Goal: Task Accomplishment & Management: Manage account settings

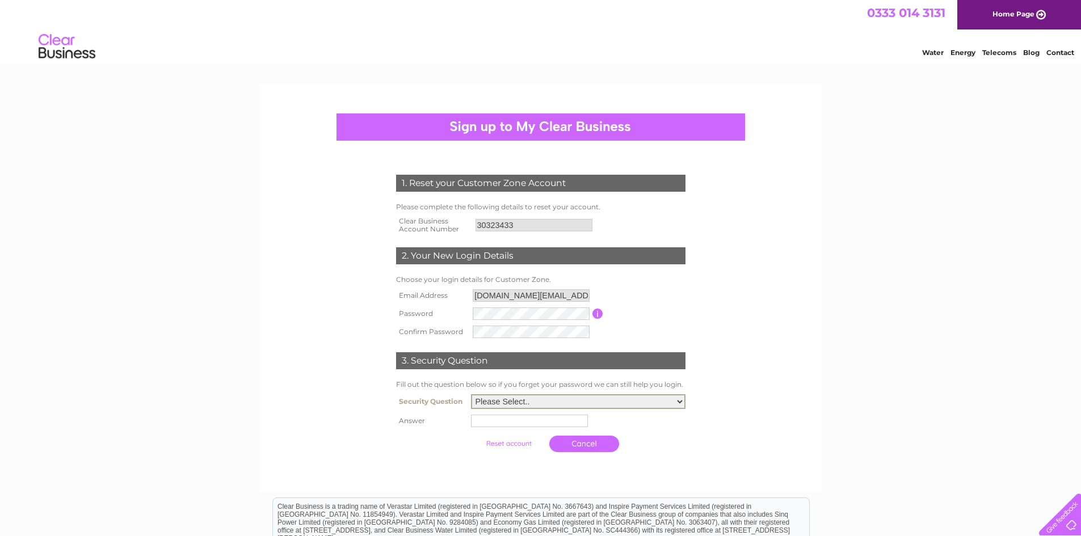
click at [513, 407] on select "Please Select.. In what town or city was your first job? In what town or city d…" at bounding box center [578, 402] width 215 height 15
select select "1"
click at [471, 395] on select "Please Select.. In what town or city was your first job? In what town or city d…" at bounding box center [578, 402] width 215 height 15
click at [492, 426] on input "text" at bounding box center [531, 421] width 118 height 14
type input "Bristol"
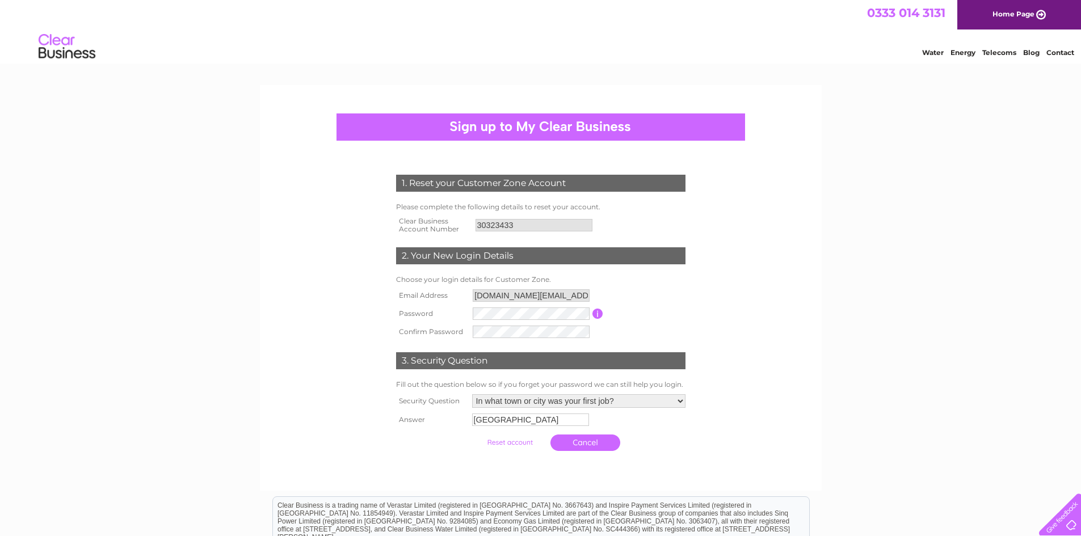
click at [518, 442] on input "submit" at bounding box center [510, 443] width 70 height 16
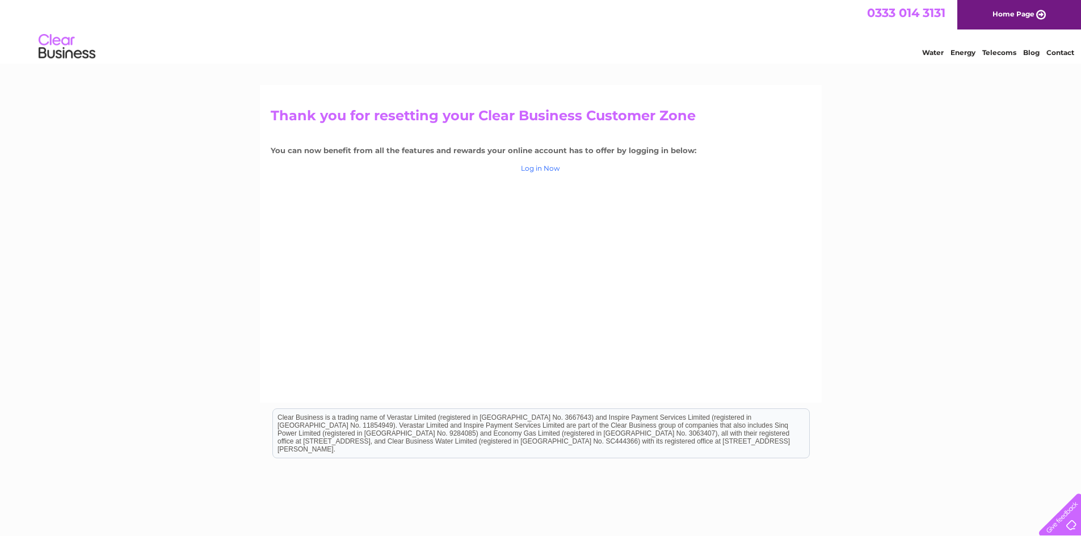
click at [548, 170] on link "Log in Now" at bounding box center [540, 168] width 39 height 9
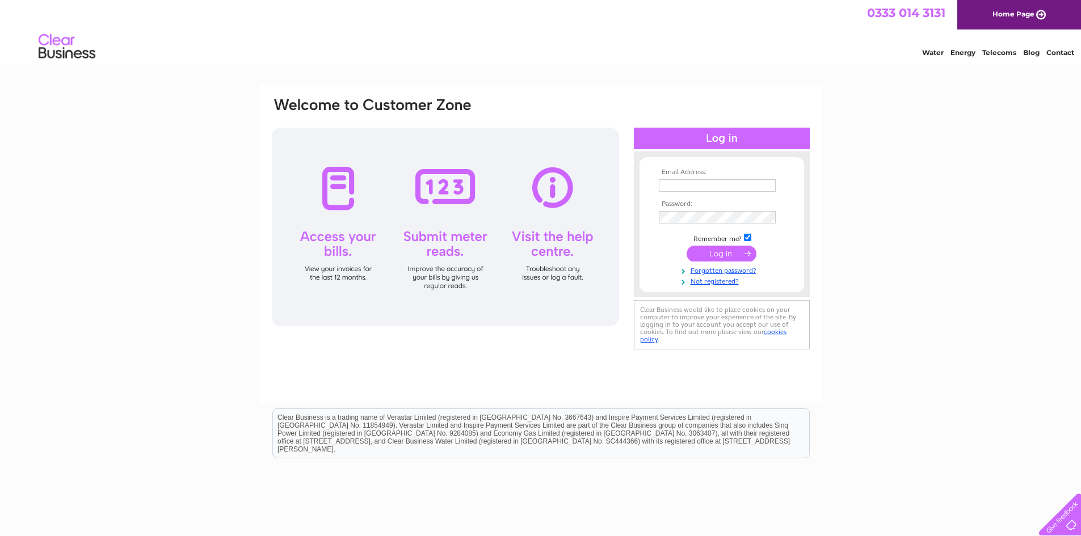
type input "whiptonroadconv.store@gmail.com"
click at [724, 251] on input "submit" at bounding box center [722, 254] width 70 height 16
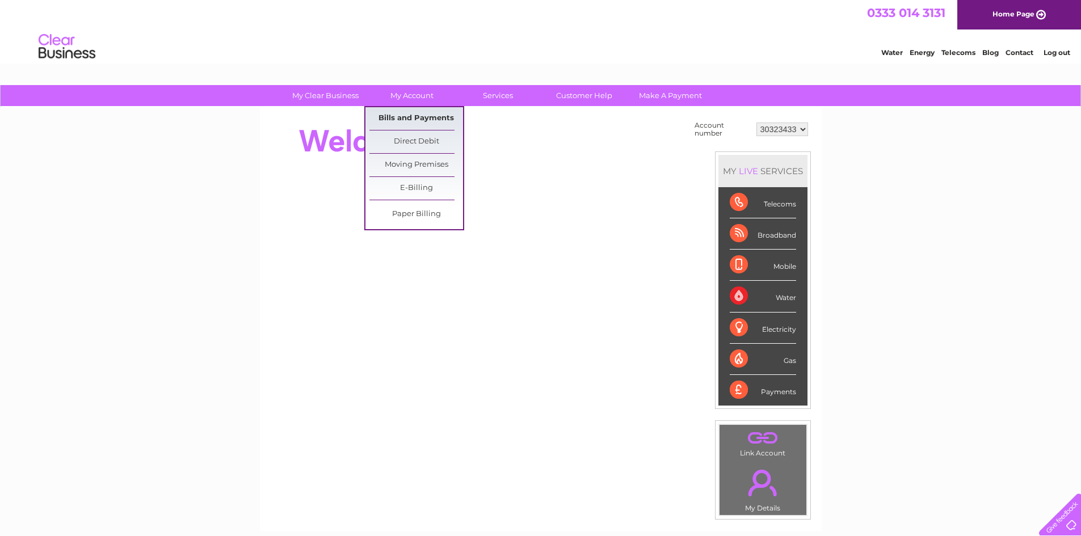
click at [425, 120] on link "Bills and Payments" at bounding box center [417, 118] width 94 height 23
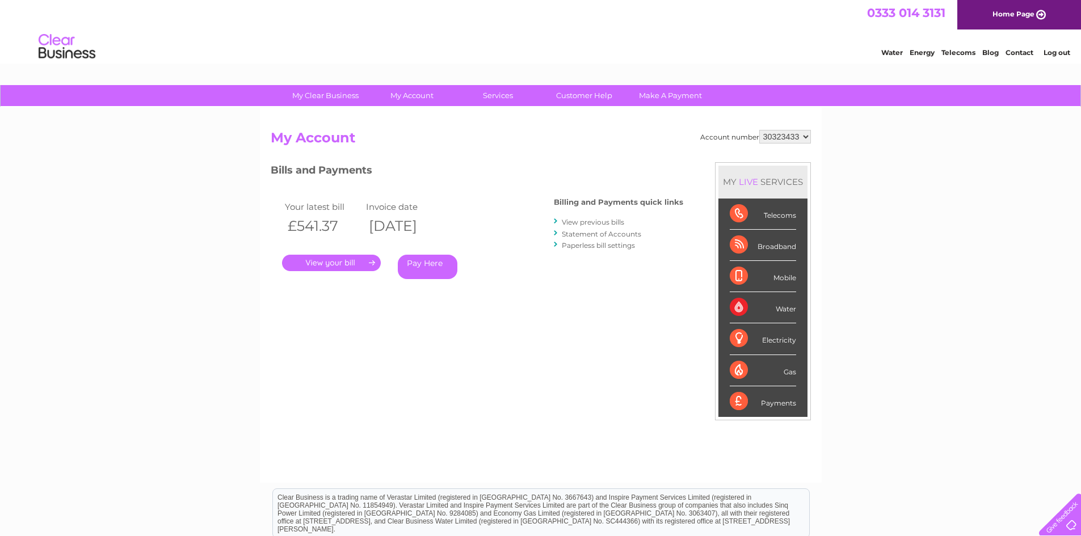
click at [344, 262] on link "." at bounding box center [331, 263] width 99 height 16
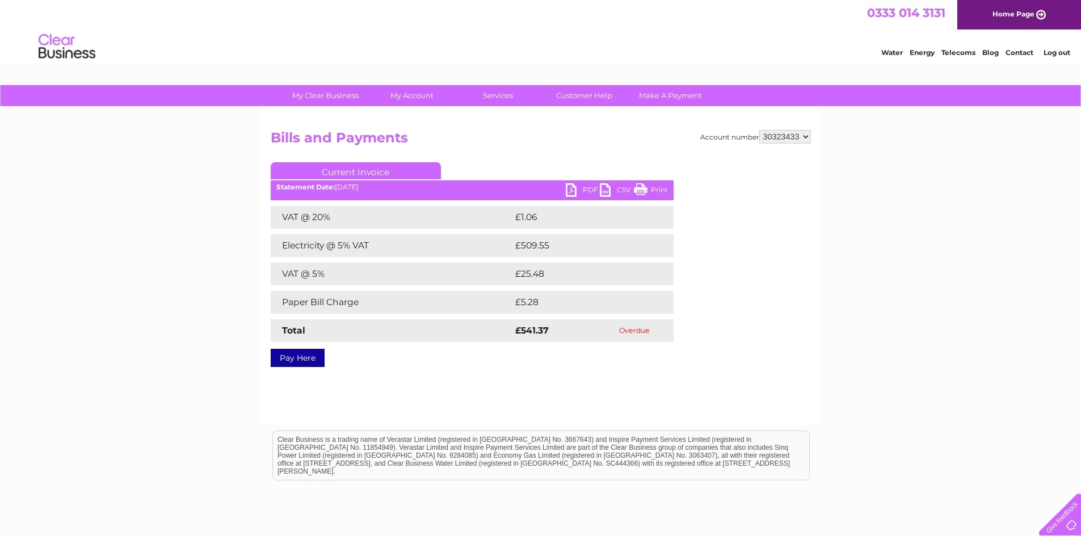
click at [576, 189] on link "PDF" at bounding box center [583, 191] width 34 height 16
